Goal: Task Accomplishment & Management: Complete application form

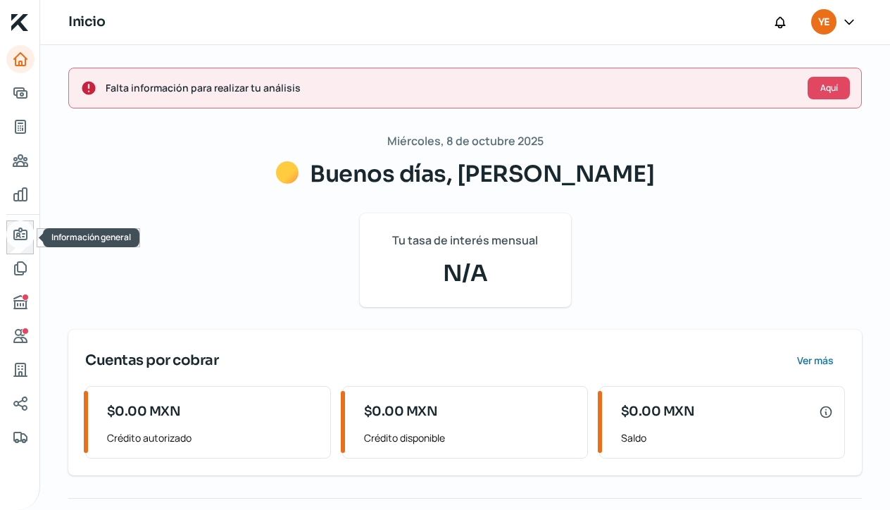
click at [21, 238] on icon "Información general" at bounding box center [20, 234] width 17 height 17
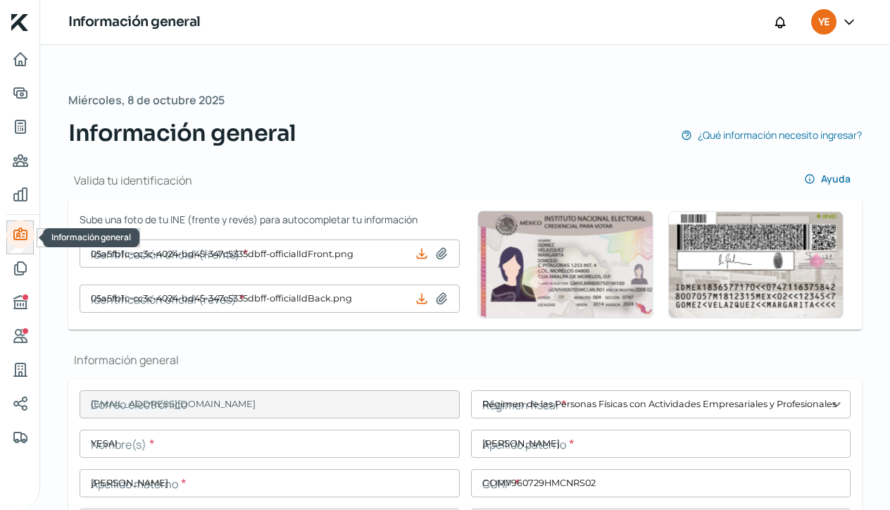
type input "05a5fb1c-cc3c-4024-bd45-347c5335dbff-officialIdFront.png"
type input "05a5fb1c-cc3c-4024-bd45-347c5335dbff-officialIdBack.png"
type input "[EMAIL_ADDRESS][DOMAIN_NAME]"
type input "Régimen de las Personas Físicas con Actividades Empresariales y Profesionales"
type input "Ecology"
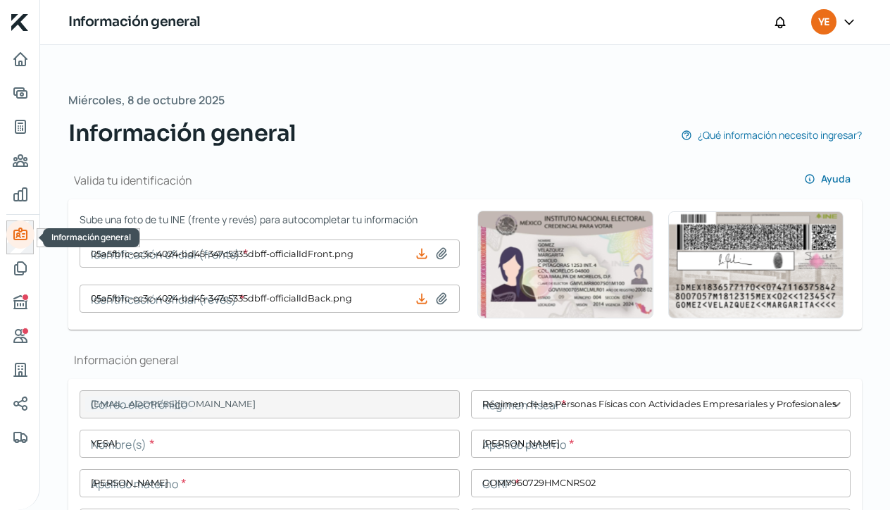
type input "47 - 7394 - 4754"
type input "72 - 2157 - 0107"
type input "GOMY960729R90"
type input "BBVA BANCOMER"
type input "012441004792824082"
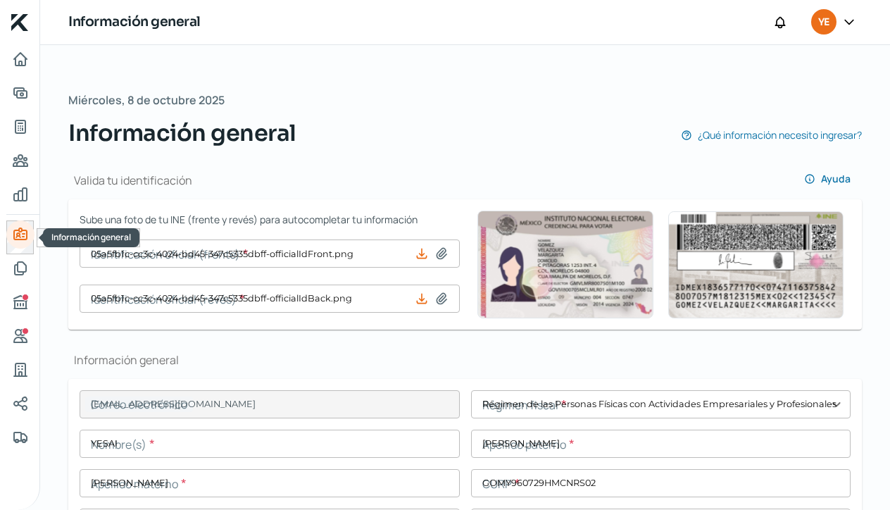
type input "Fuente Gris"
type input "2181"
type input "45615"
type input "[GEOGRAPHIC_DATA][PERSON_NAME]"
type input "León"
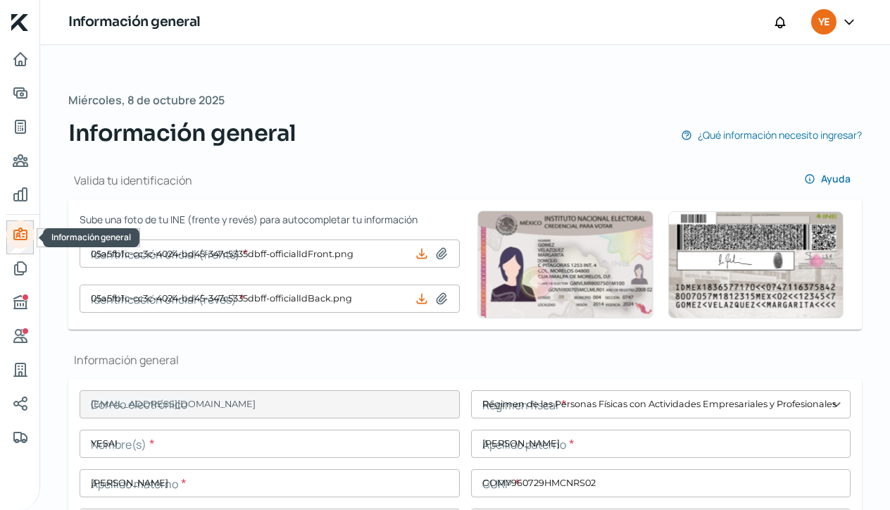
type input "[GEOGRAPHIC_DATA]"
type input "EstadoDeCuenta202510.pdf"
type input "Fuente Gris"
type input "2181"
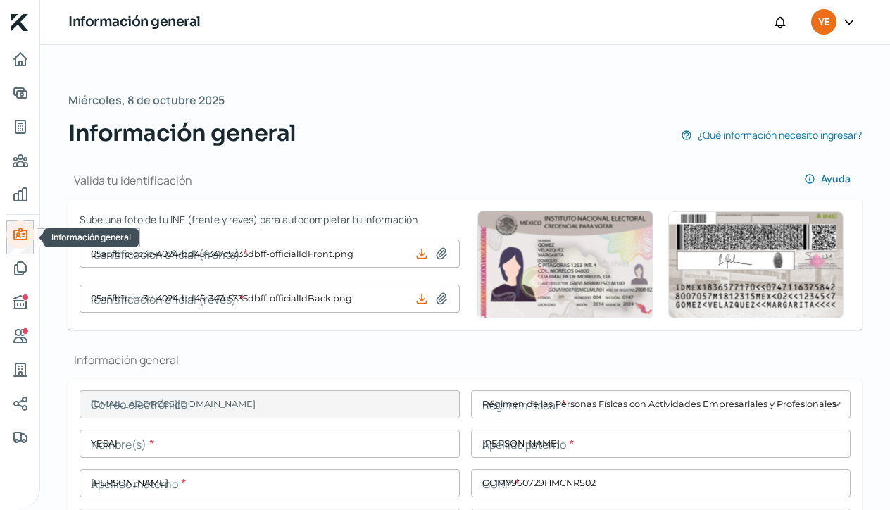
type input "45615"
type input "[GEOGRAPHIC_DATA][PERSON_NAME]"
type input "León"
type input "[GEOGRAPHIC_DATA]"
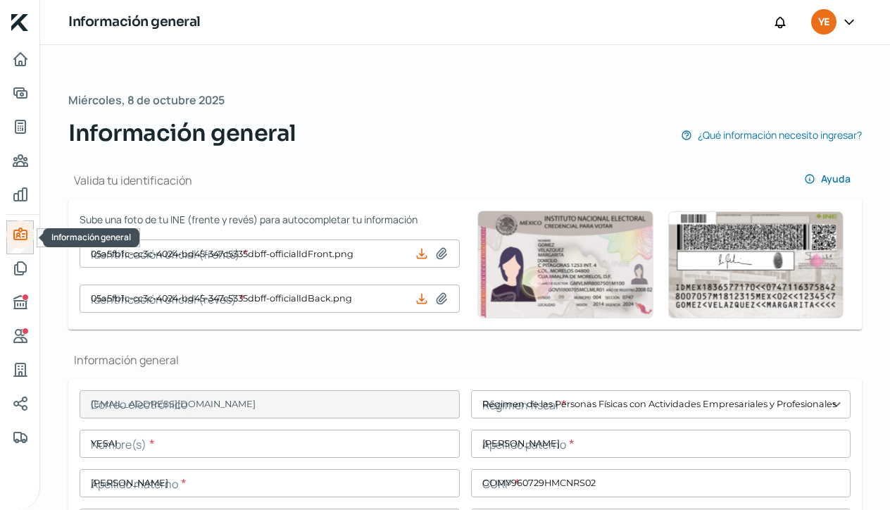
type input "EstadoDeCuenta202510.pdf"
type input "1"
type input "0"
type input "Rentada"
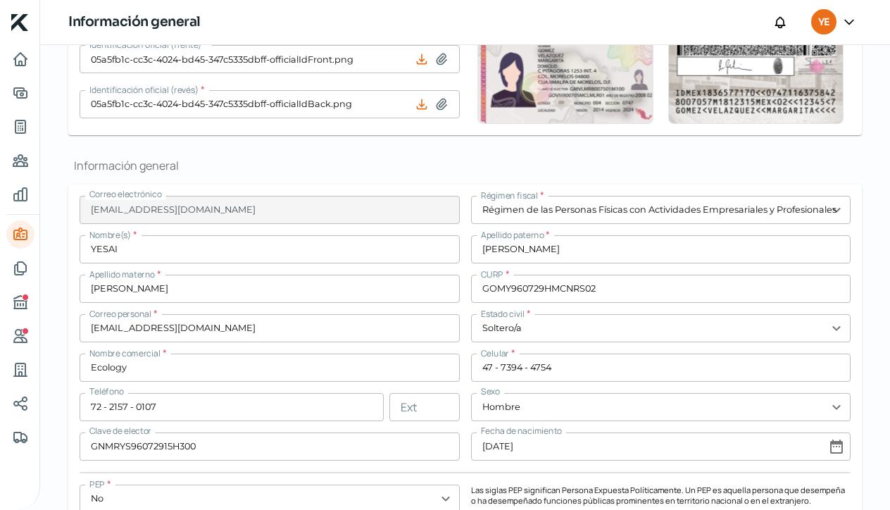
scroll to position [199, 0]
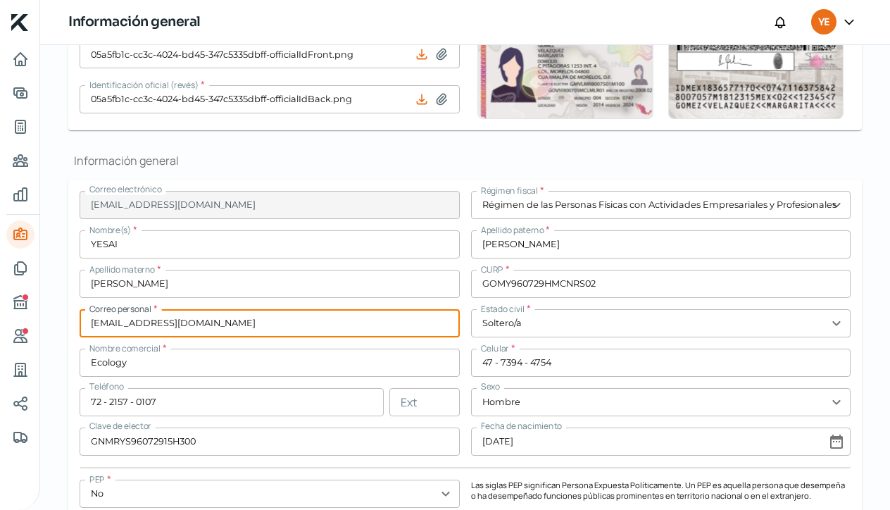
click at [217, 325] on input "[EMAIL_ADDRESS][DOMAIN_NAME]" at bounding box center [270, 323] width 380 height 28
type input "e"
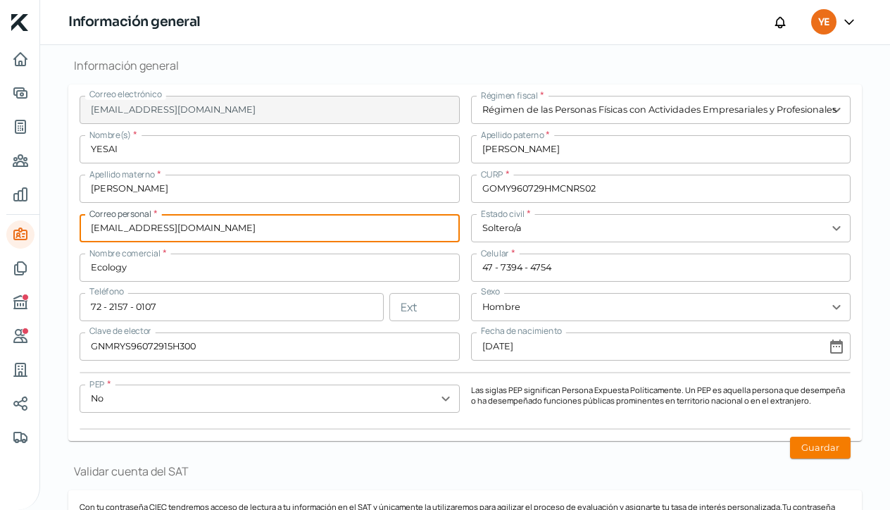
scroll to position [296, 0]
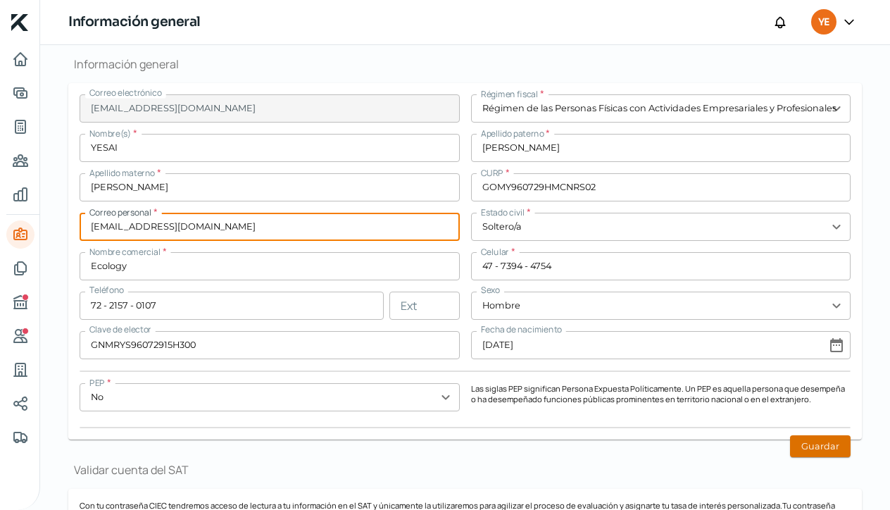
type input "[EMAIL_ADDRESS][DOMAIN_NAME]"
click at [802, 449] on button "Guardar" at bounding box center [820, 446] width 61 height 22
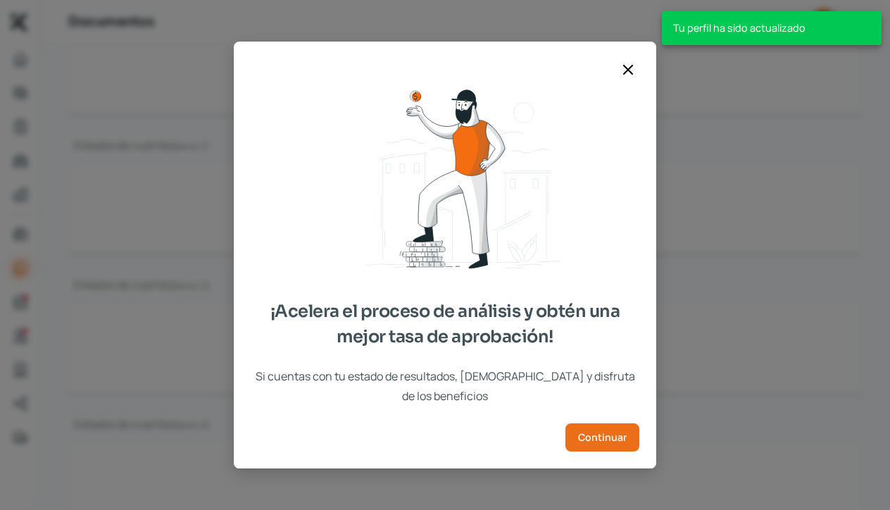
type input "IdcGeneraConstancia.pdf"
type input "CURRICULUM ECOLOGY.pdf"
type input "Captura de pantalla [DATE] a la(s) 3.02.10 p.m..png"
type input "[DATE] yesai bbva .pdf"
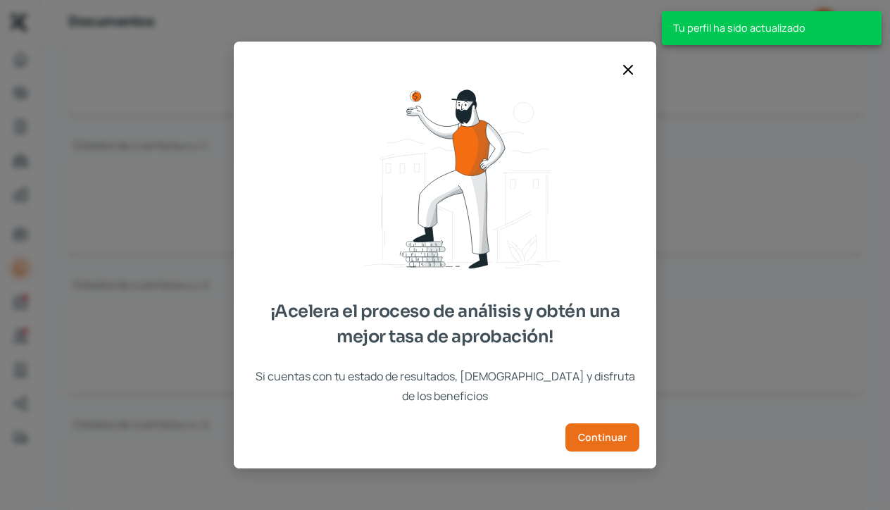
type input "[DATE] yesai bbva .pdf"
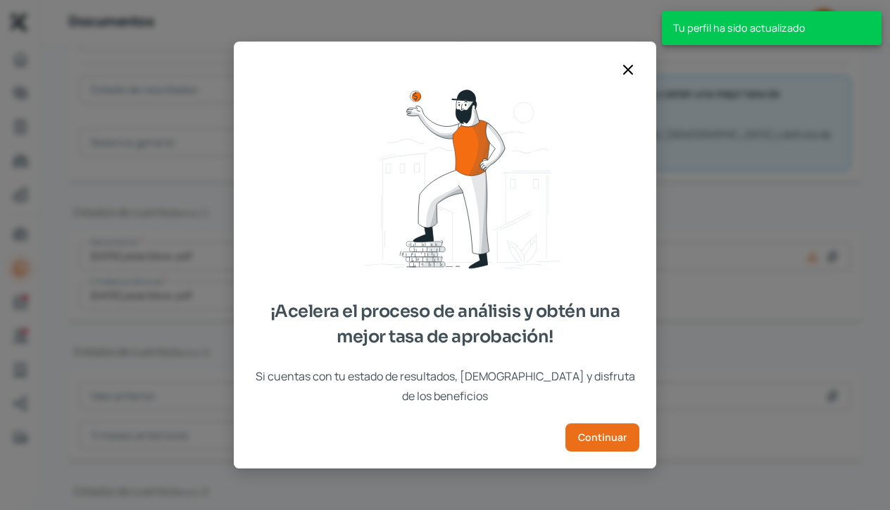
scroll to position [306, 0]
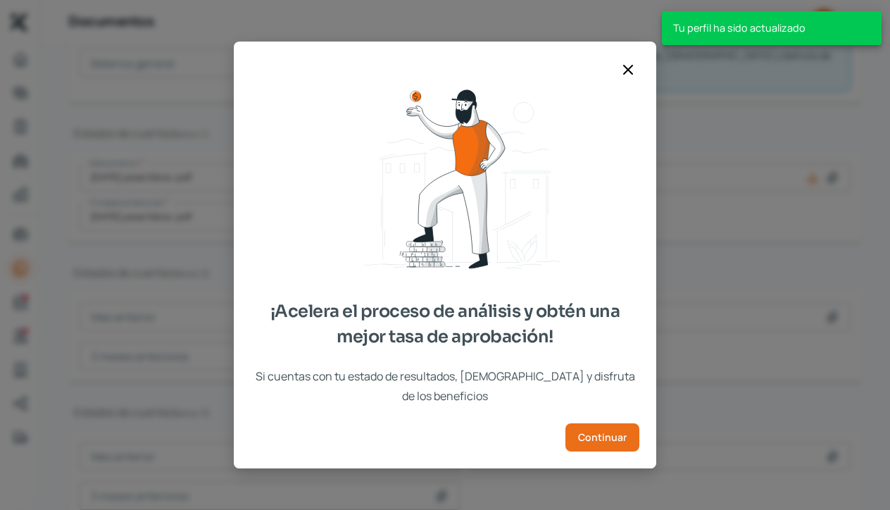
click at [629, 74] on icon at bounding box center [628, 70] width 8 height 8
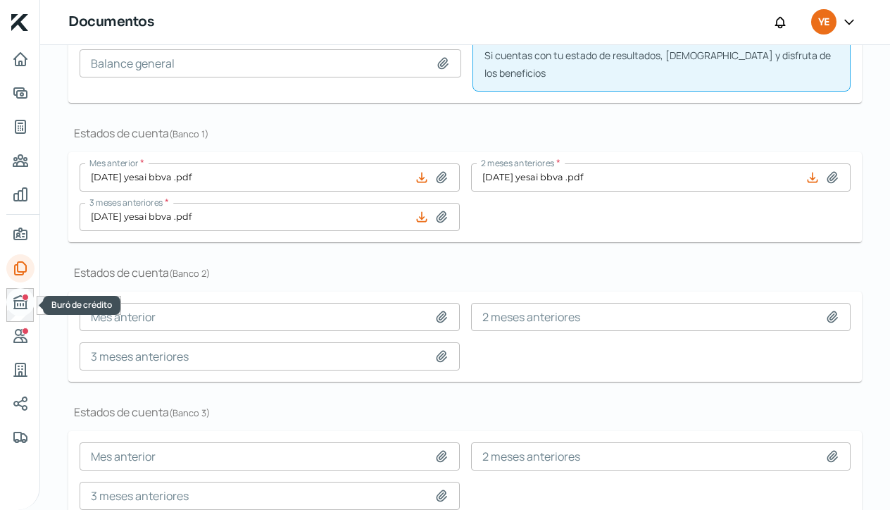
click at [14, 301] on icon "Buró de crédito" at bounding box center [20, 302] width 13 height 13
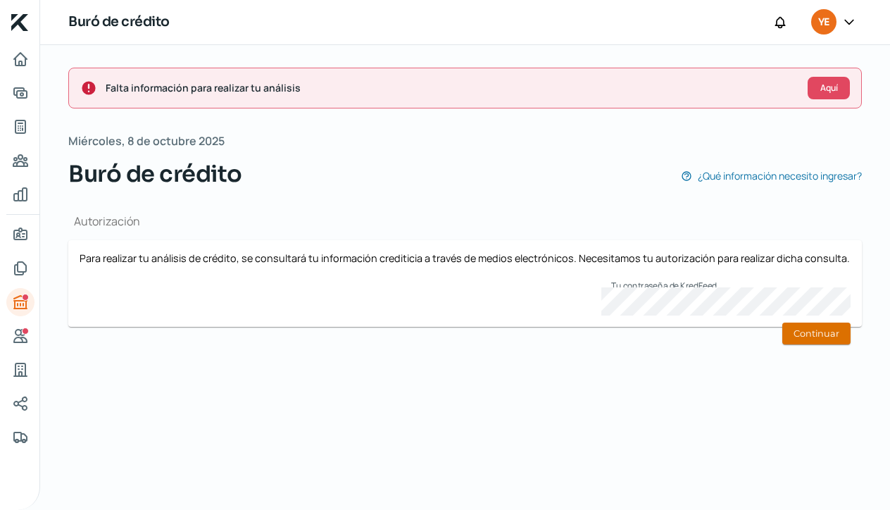
click at [802, 333] on button "Continuar" at bounding box center [817, 334] width 68 height 22
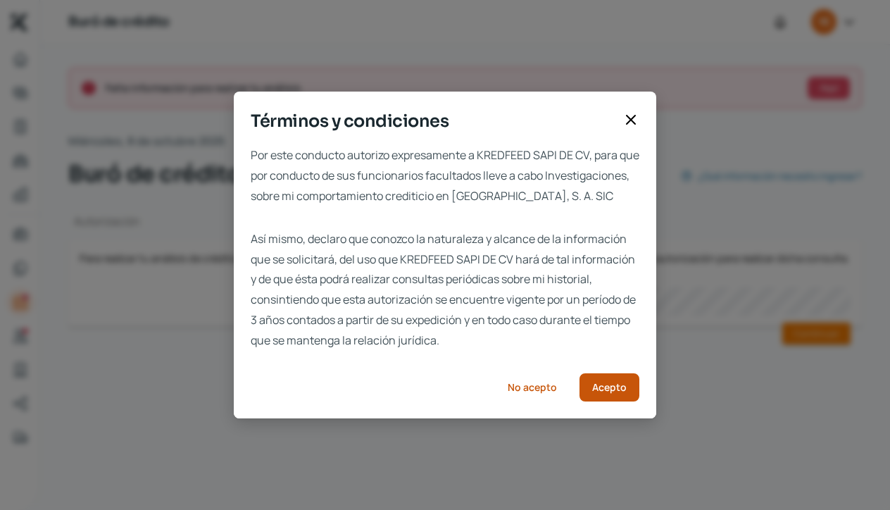
click at [612, 392] on span "Acepto" at bounding box center [609, 388] width 35 height 10
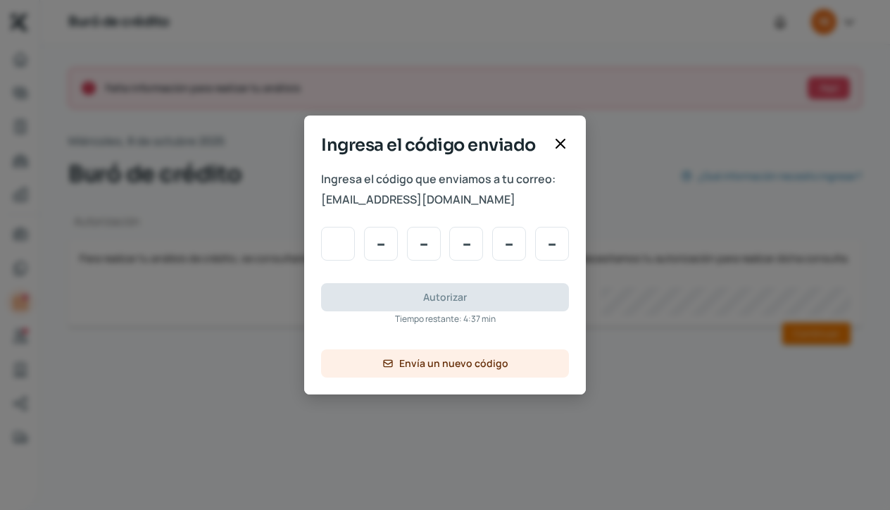
type input "4"
type input "9"
type input "3"
type input "2"
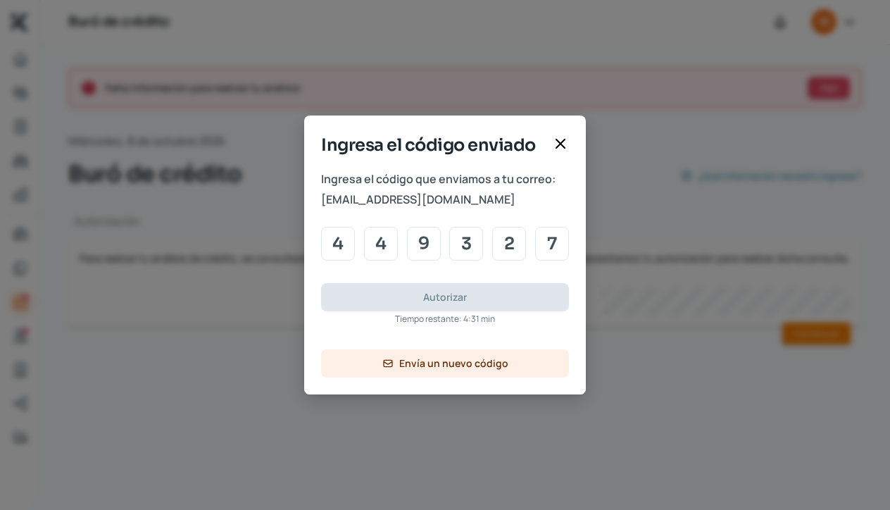
type input "7"
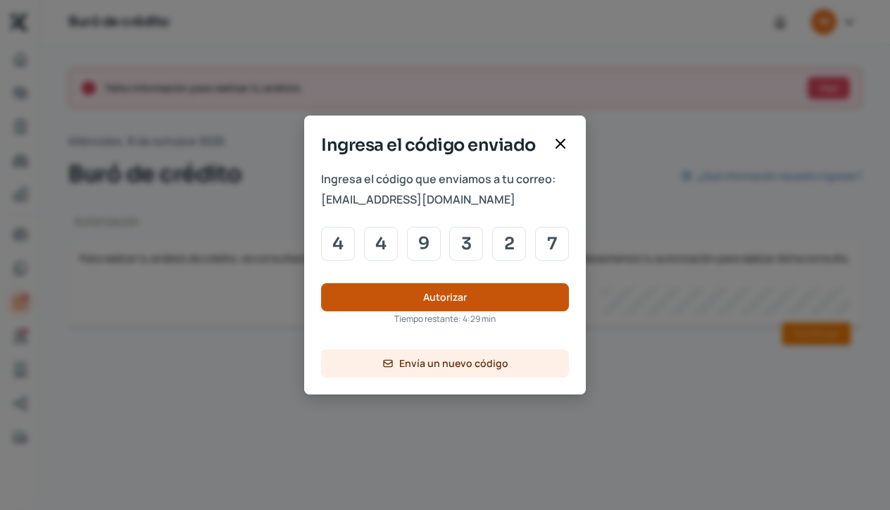
click at [410, 300] on button "Autorizar" at bounding box center [445, 297] width 248 height 28
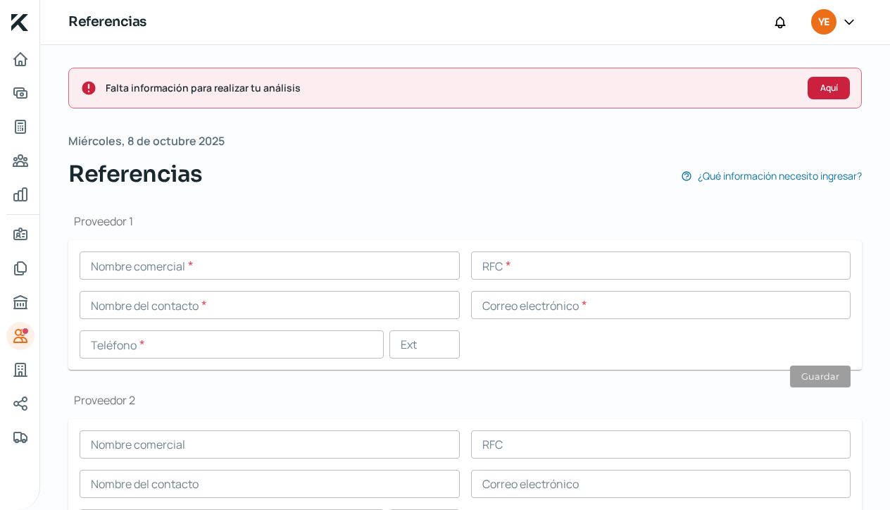
click at [822, 87] on span "Aquí" at bounding box center [830, 88] width 18 height 8
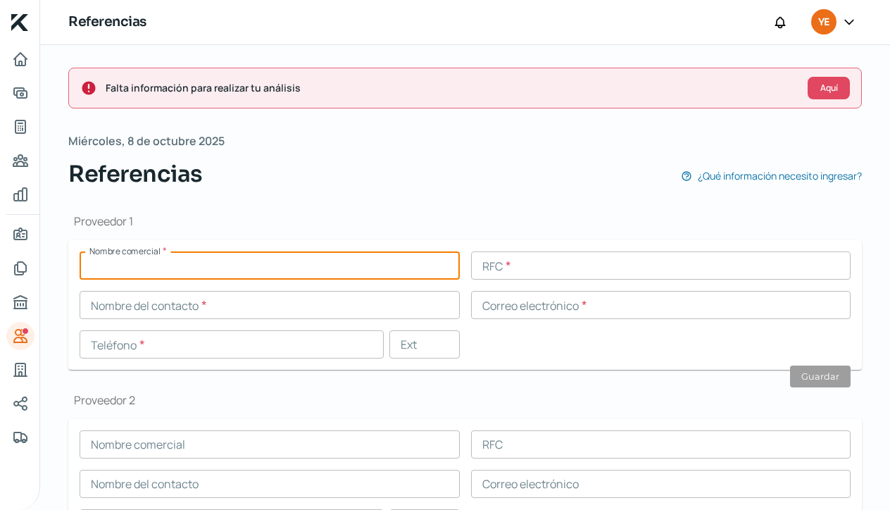
click at [119, 263] on input "text" at bounding box center [270, 265] width 380 height 28
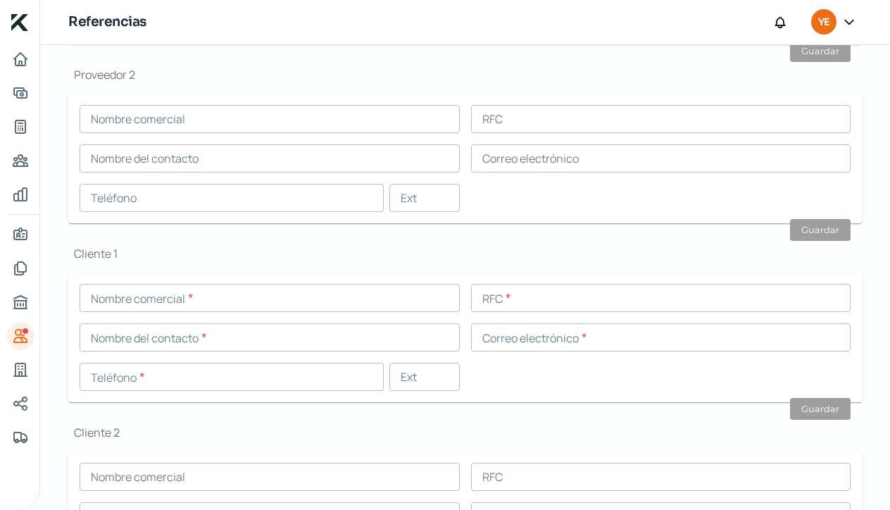
scroll to position [357, 0]
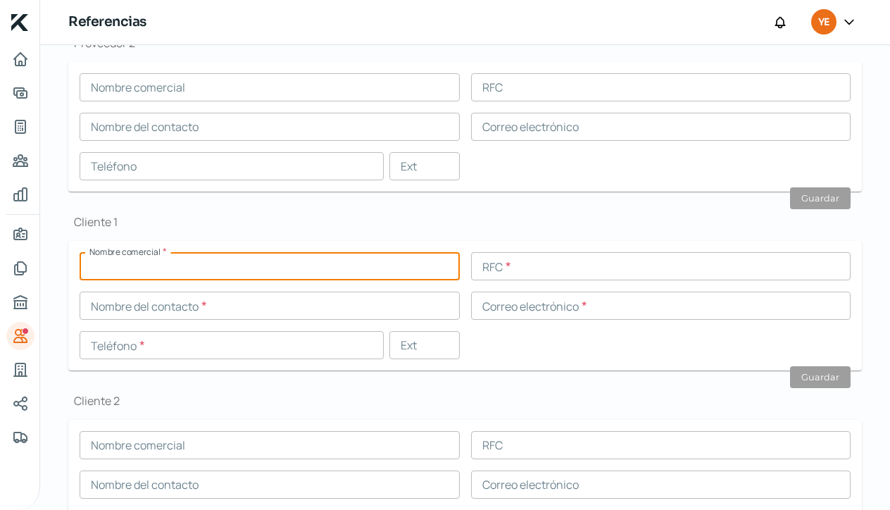
click at [112, 267] on input "text" at bounding box center [270, 266] width 380 height 28
type input "[PERSON_NAME]"
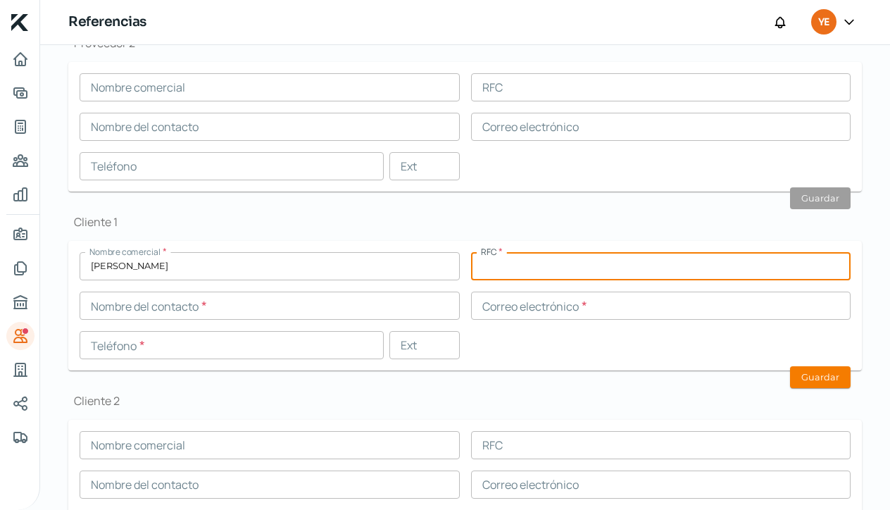
paste input "IAOG8208304K9"
type input "IAOG8208304K9"
click at [137, 306] on input "text" at bounding box center [270, 306] width 380 height 28
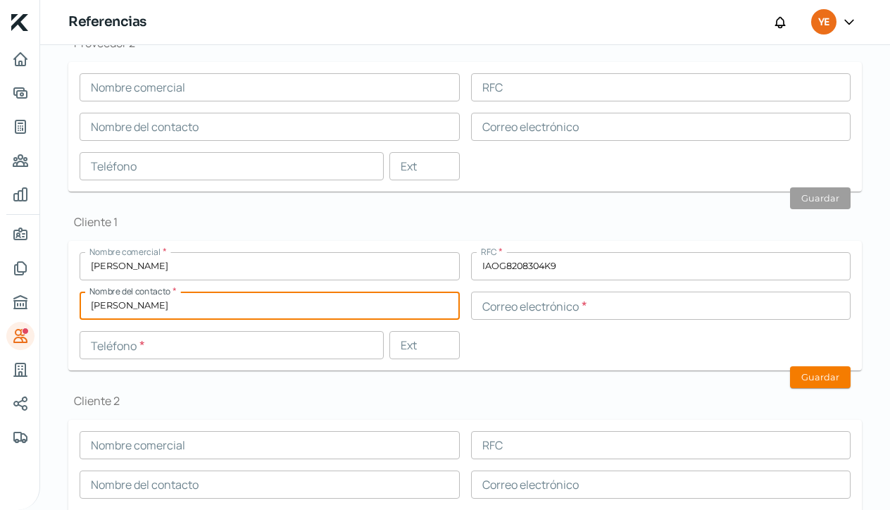
type input "[PERSON_NAME]"
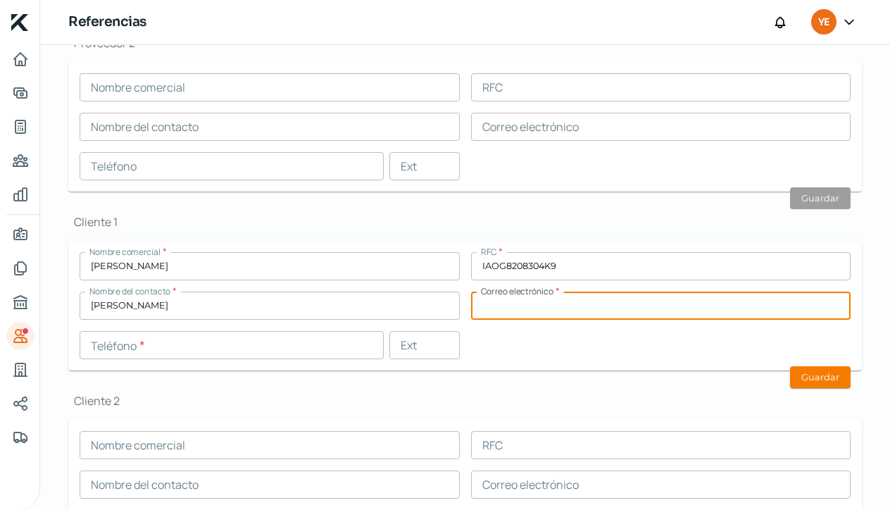
paste input "CLIENTES [PERSON_NAME] IAOG8208304K9 [PHONE_NUMBER] [EMAIL_ADDRESS][DOMAIN_NAME…"
click at [598, 303] on input "[EMAIL_ADDRESS][DOMAIN_NAME]" at bounding box center [661, 306] width 380 height 28
type input "[EMAIL_ADDRESS][DOMAIN_NAME]"
click at [136, 347] on input "text" at bounding box center [232, 345] width 304 height 28
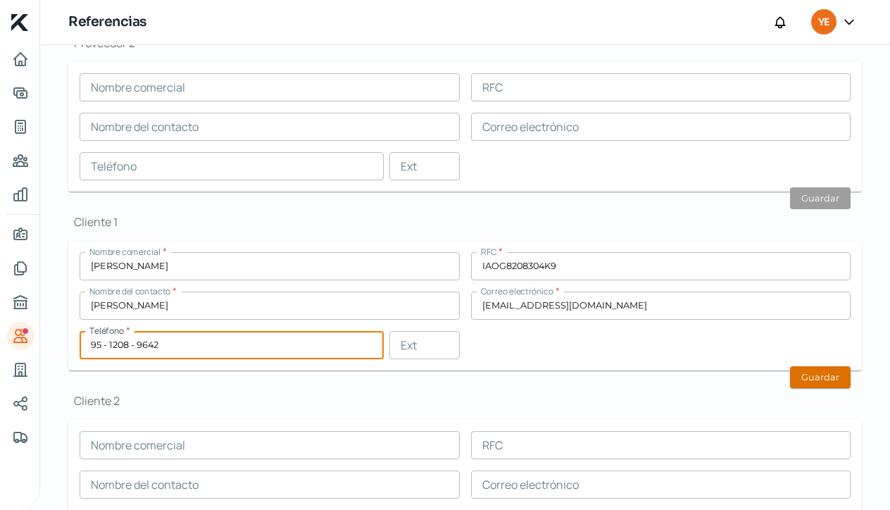
type input "95 - 1208 - 9642"
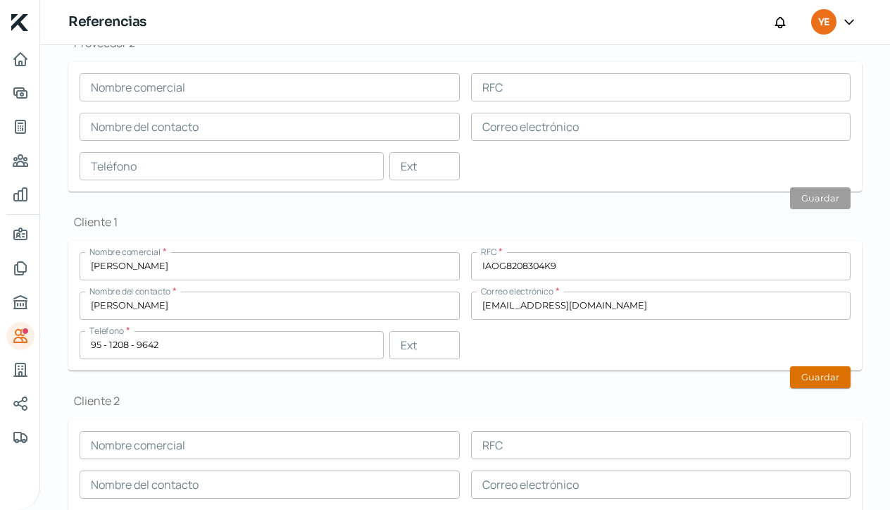
click at [807, 380] on button "Guardar" at bounding box center [820, 377] width 61 height 22
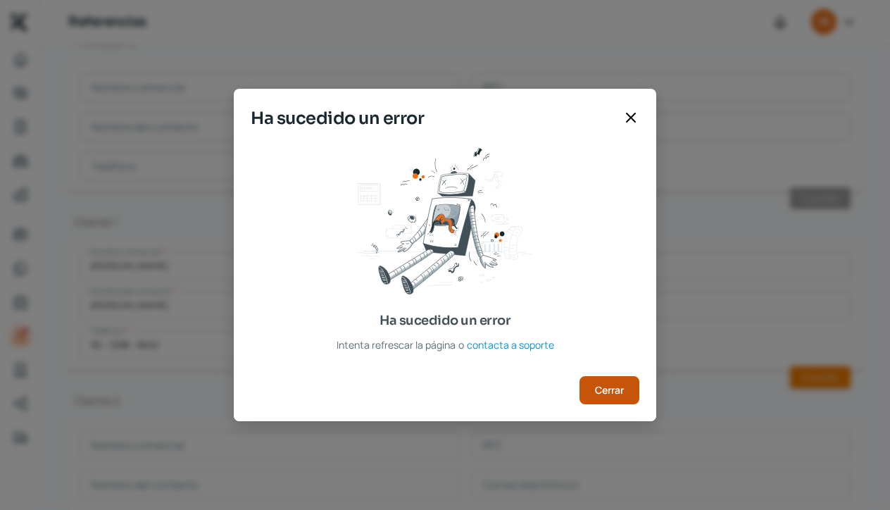
click at [614, 398] on button "Cerrar" at bounding box center [610, 390] width 60 height 28
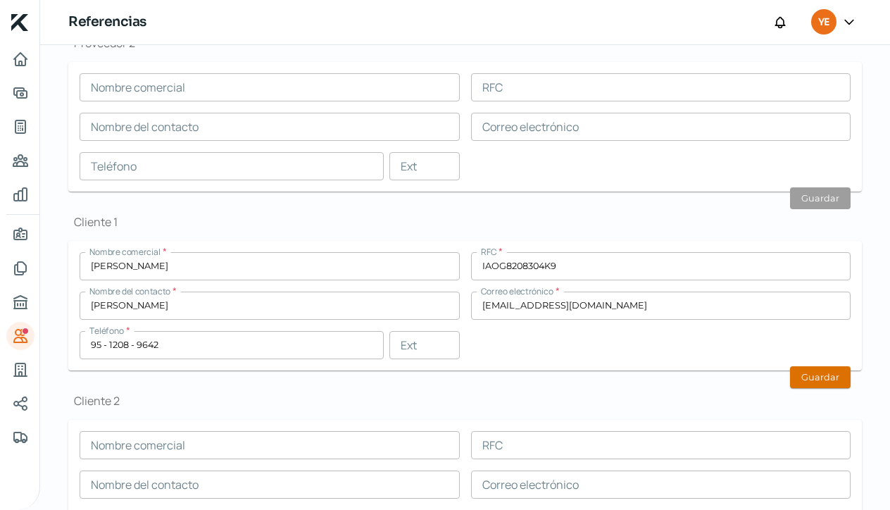
click at [814, 384] on button "Guardar" at bounding box center [820, 377] width 61 height 22
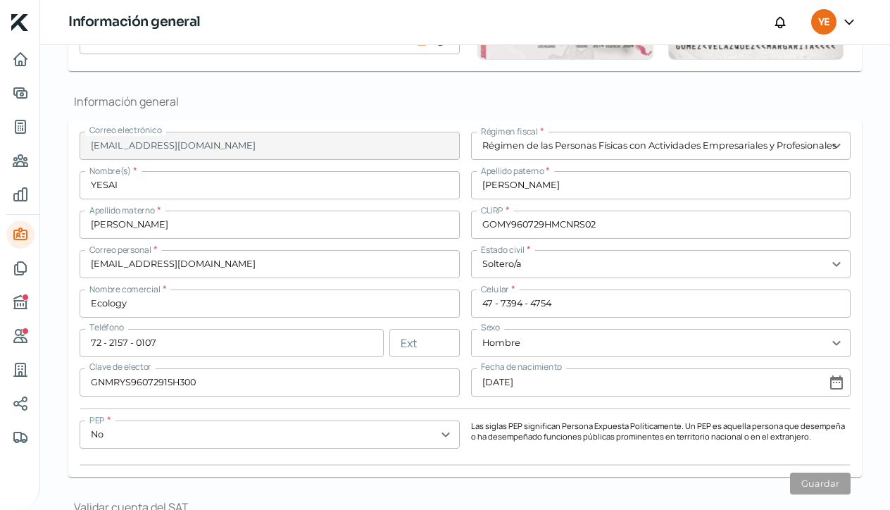
scroll to position [259, 0]
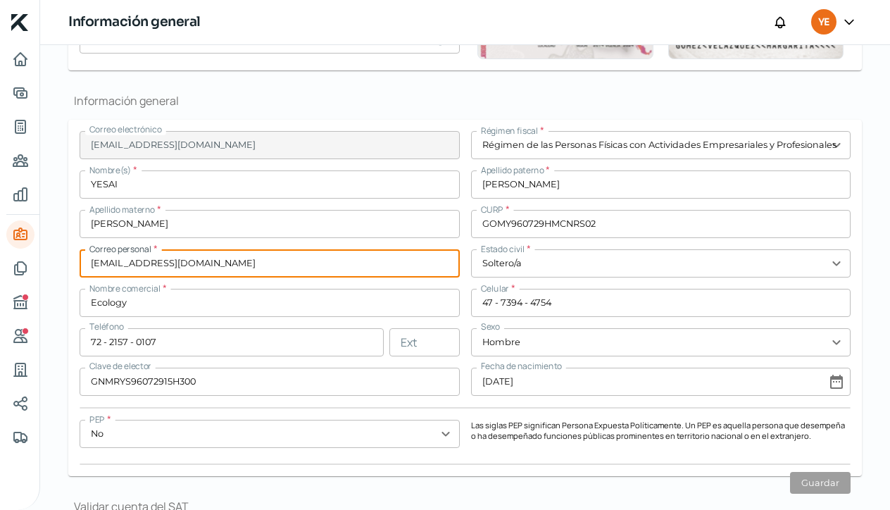
click at [235, 268] on input "ecologyfacto@gmail.com" at bounding box center [270, 263] width 380 height 28
click at [857, 24] on div at bounding box center [849, 22] width 25 height 27
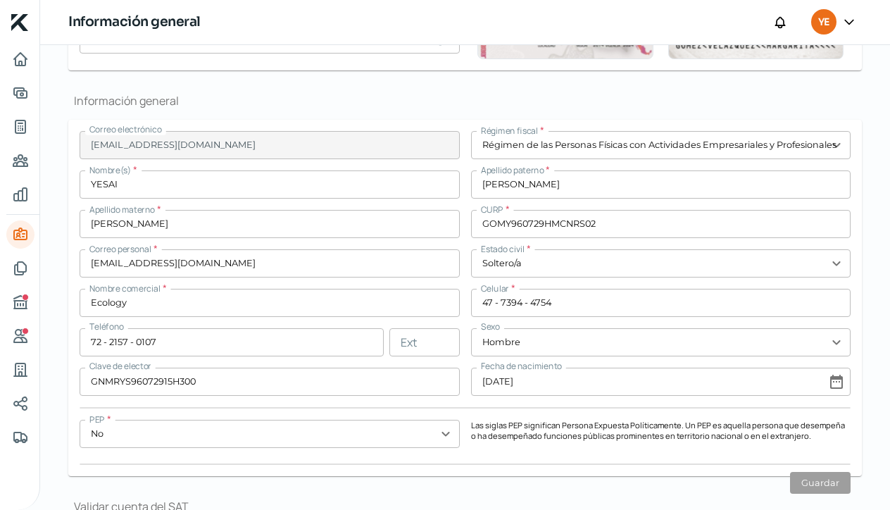
click at [851, 23] on icon at bounding box center [849, 22] width 8 height 4
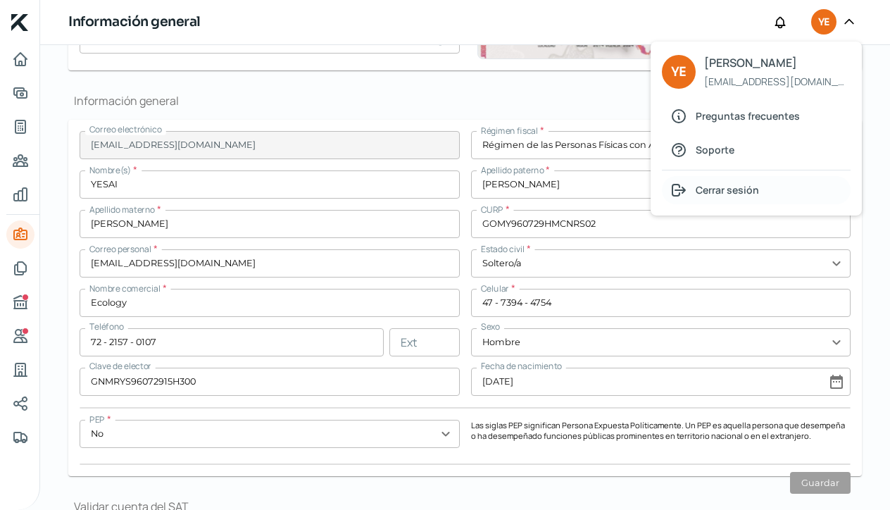
click at [721, 197] on span "Cerrar sesión" at bounding box center [727, 190] width 63 height 18
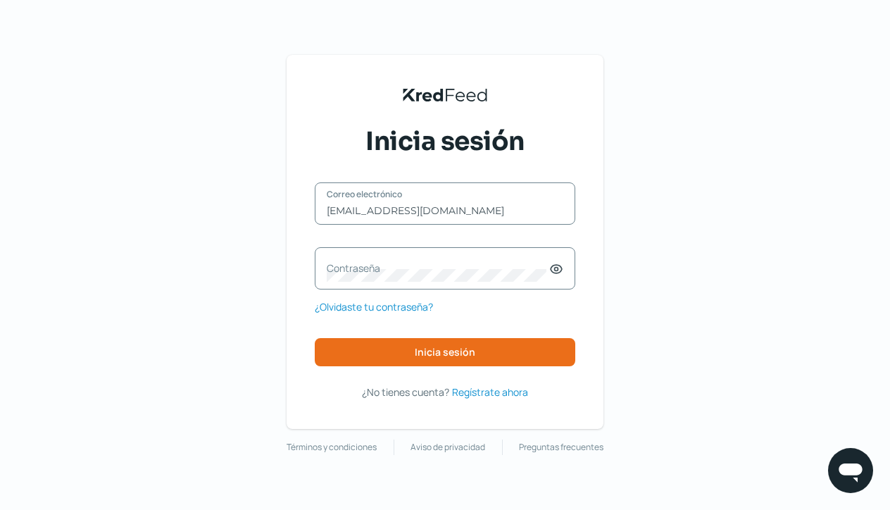
type input "ecologyfacto@gmail.com"
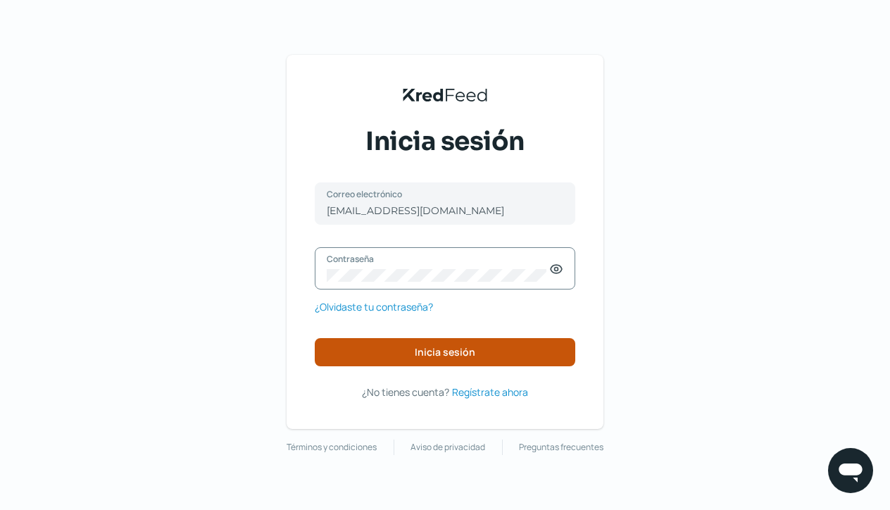
click at [393, 347] on button "Inicia sesión" at bounding box center [445, 352] width 261 height 28
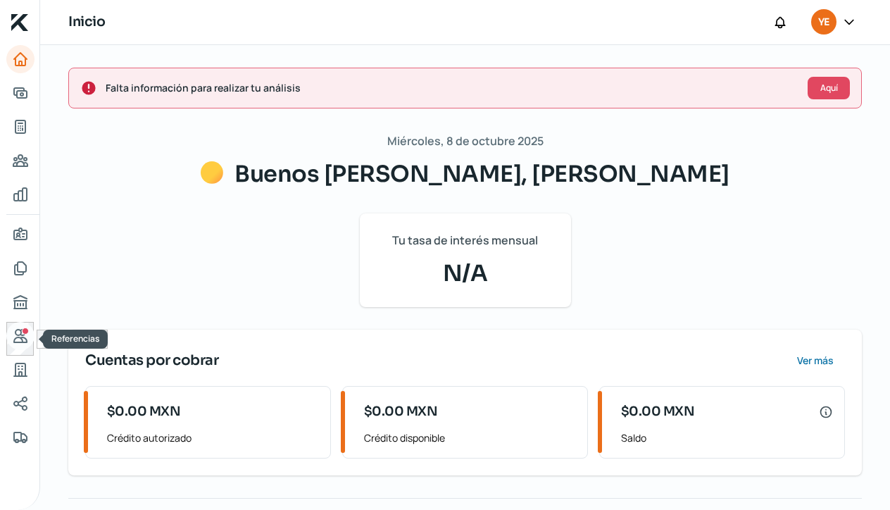
click at [20, 342] on icon "Referencias" at bounding box center [20, 336] width 13 height 13
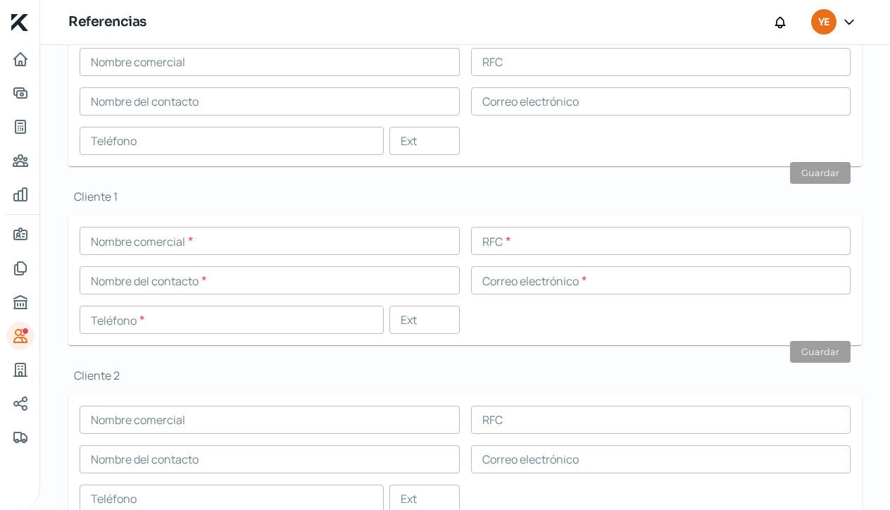
scroll to position [396, 0]
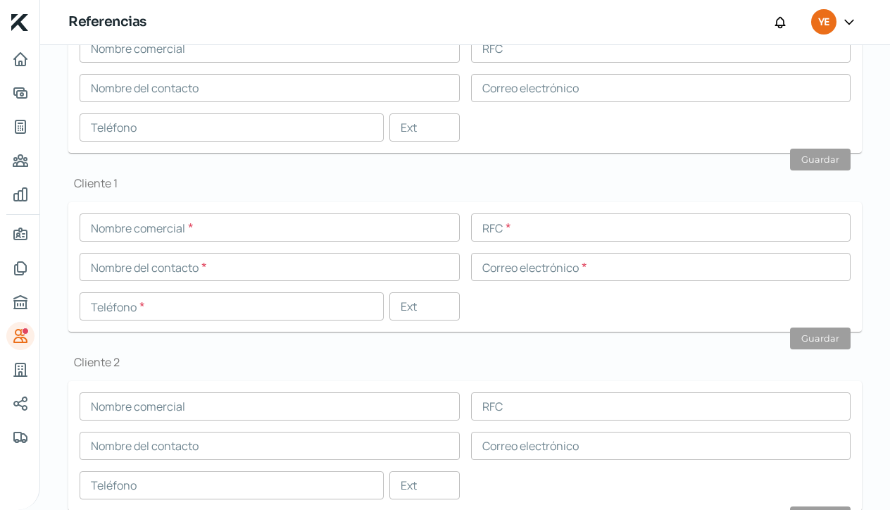
click at [106, 228] on input "text" at bounding box center [270, 227] width 380 height 28
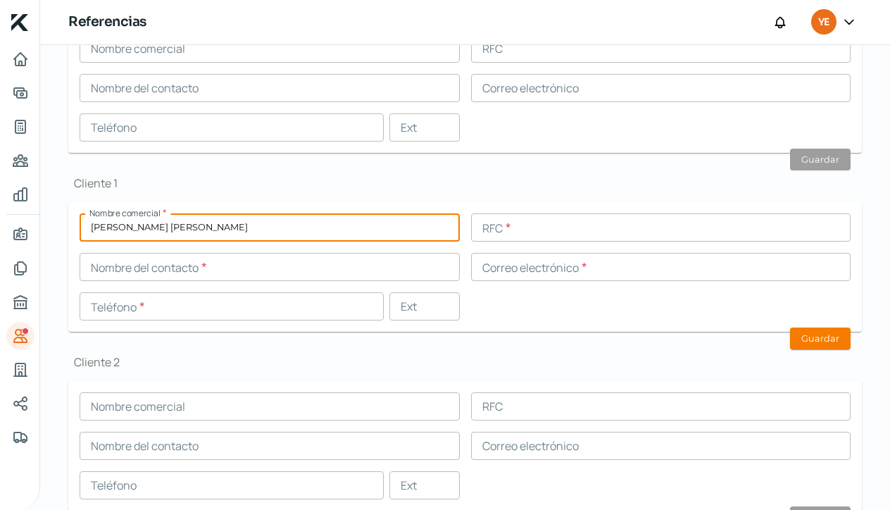
type input "[PERSON_NAME]"
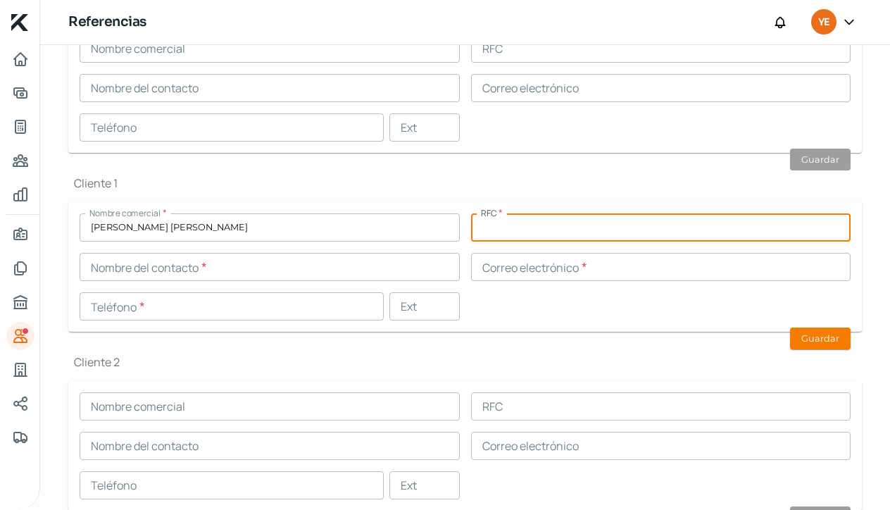
paste input "AOG8208304K9"
type input "AOG8208304K9"
click at [129, 273] on input "text" at bounding box center [270, 267] width 380 height 28
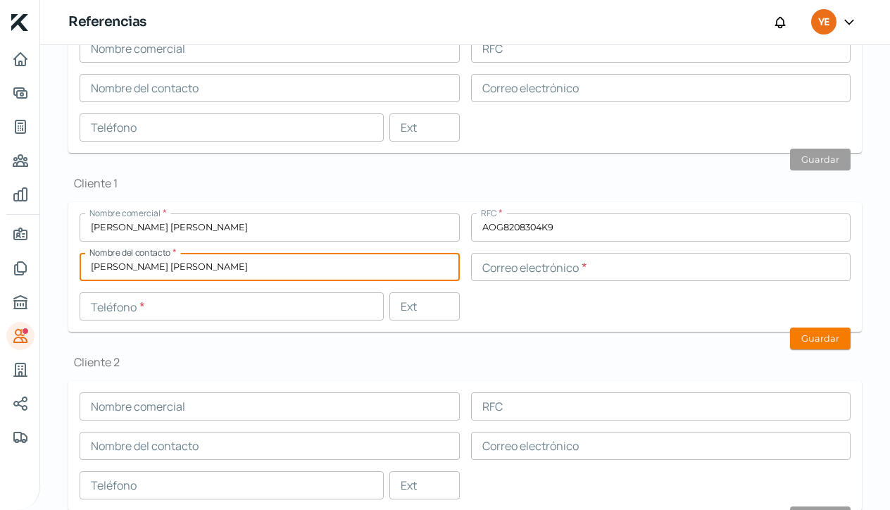
type input "[PERSON_NAME]"
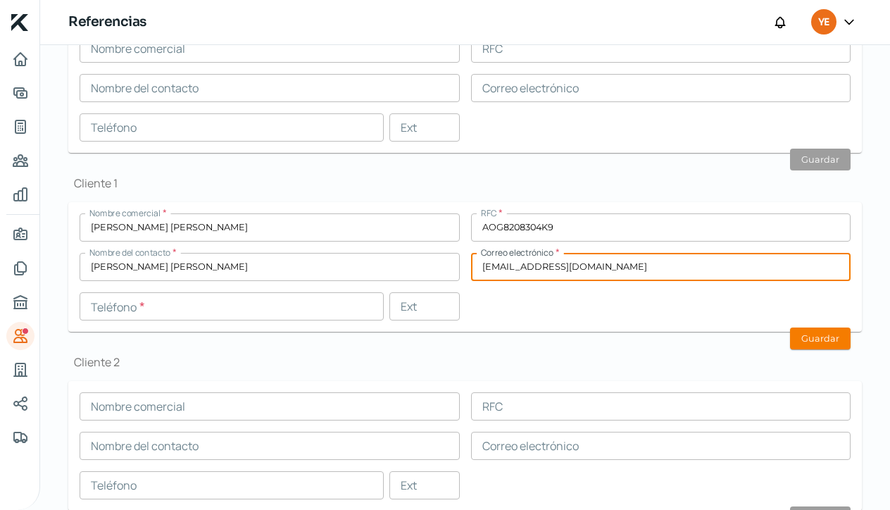
type input "janetjiv@gmail.com"
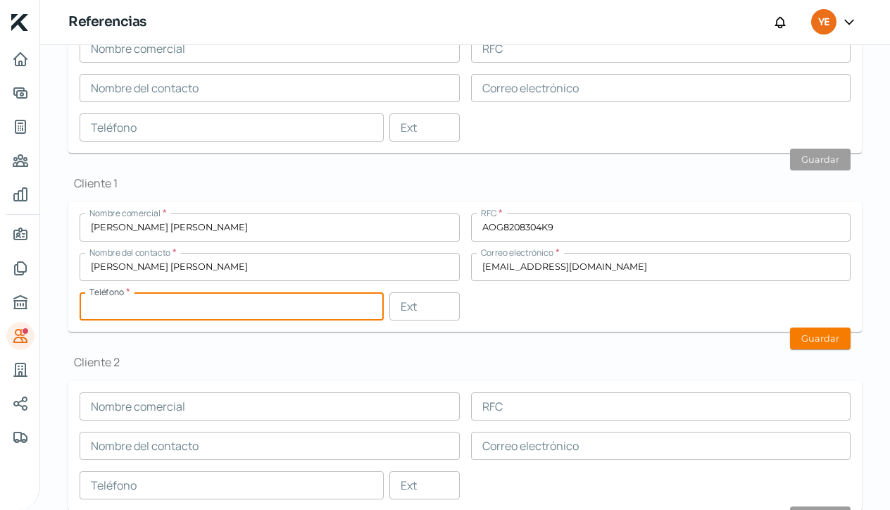
click at [107, 311] on input "text" at bounding box center [232, 306] width 304 height 28
type input "95 - 1208 - 9642"
click at [808, 336] on button "Guardar" at bounding box center [820, 339] width 61 height 22
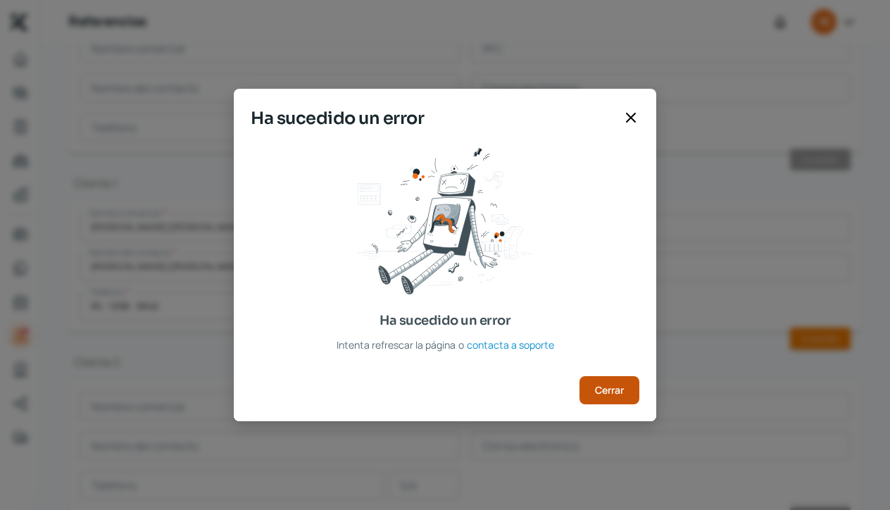
click at [609, 394] on span "Cerrar" at bounding box center [609, 390] width 29 height 10
